Goal: Navigation & Orientation: Find specific page/section

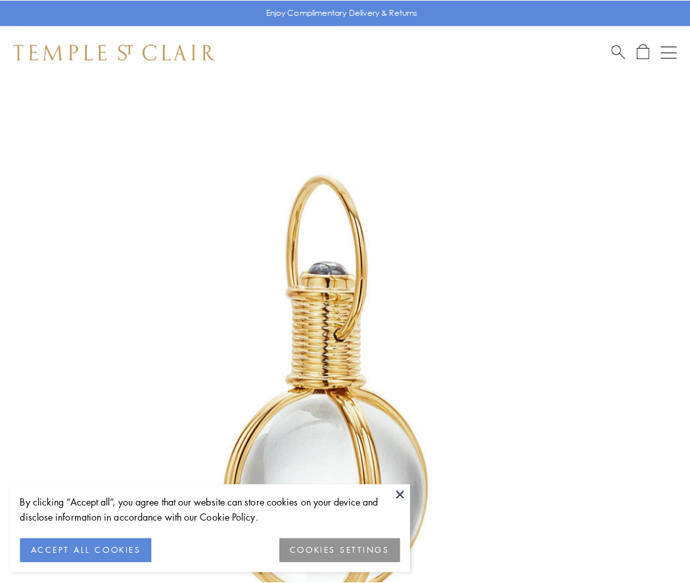
scroll to position [343, 0]
